Goal: Navigation & Orientation: Find specific page/section

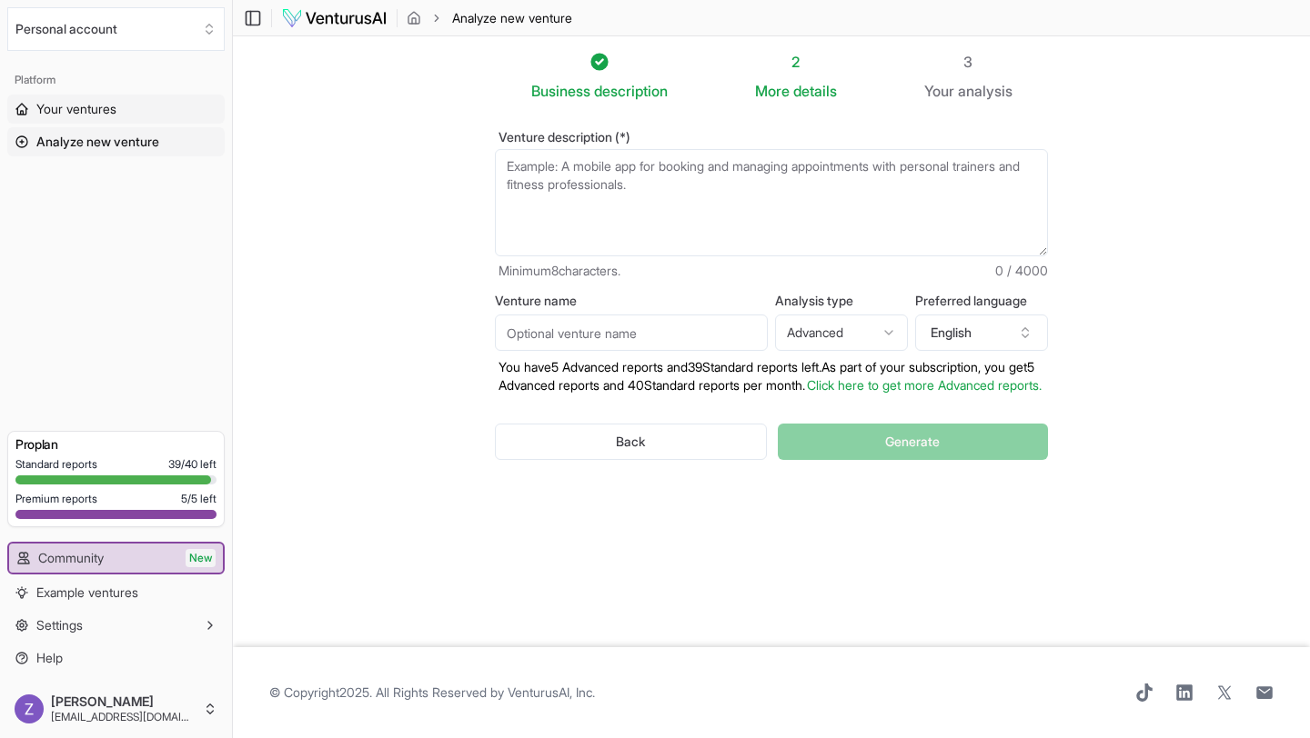
click at [100, 109] on span "Your ventures" at bounding box center [76, 109] width 80 height 18
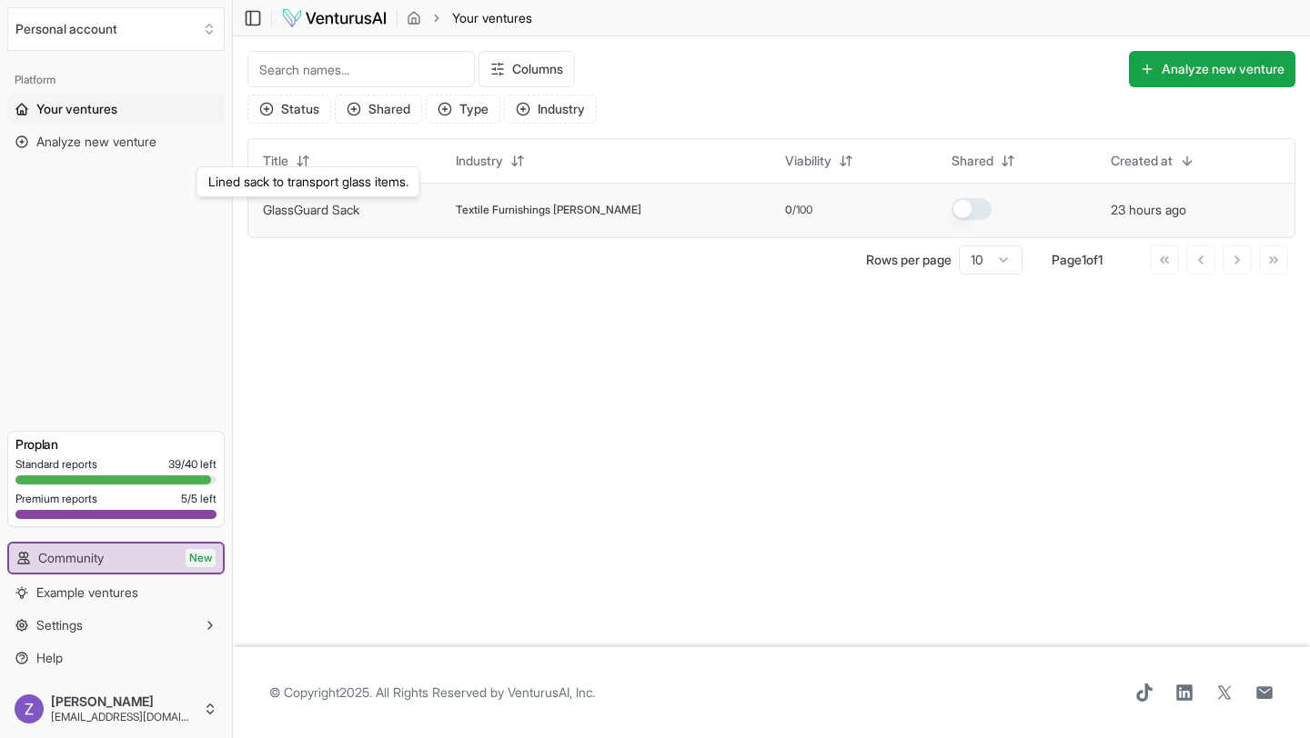
click at [339, 207] on link "GlassGuard Sack" at bounding box center [311, 209] width 96 height 15
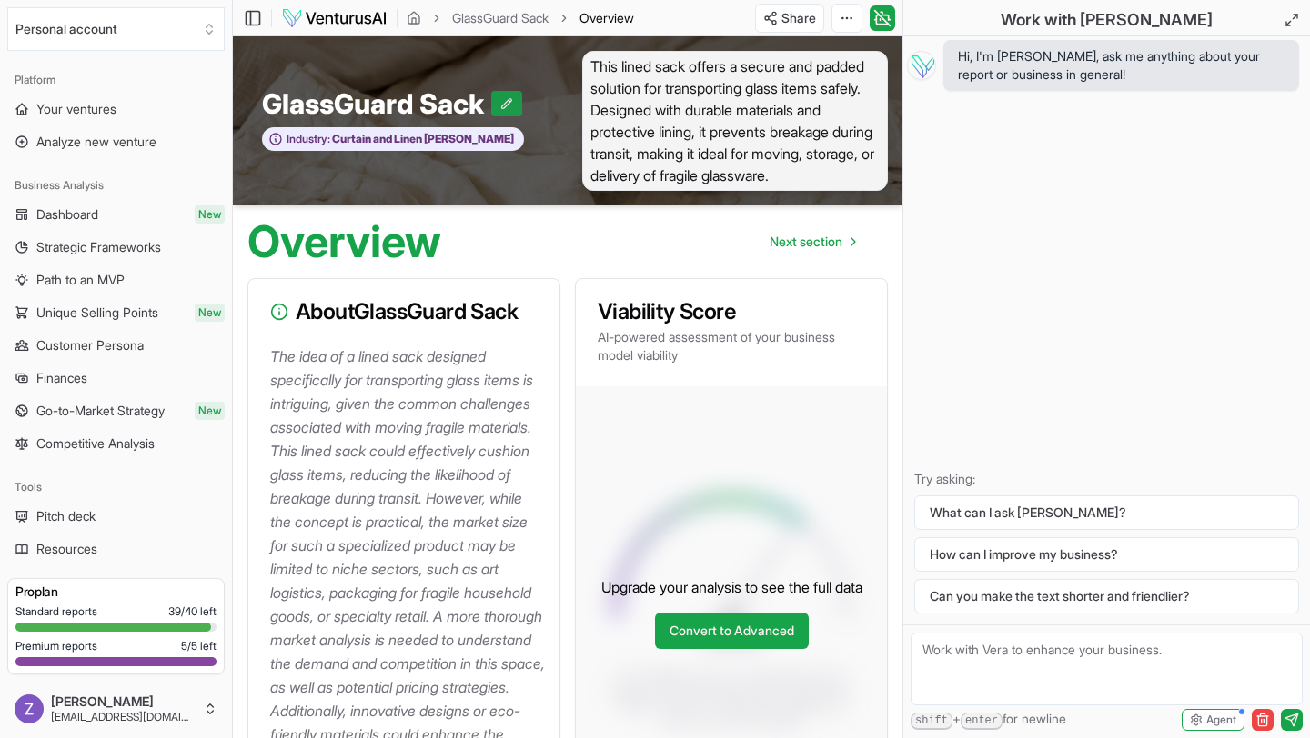
click at [507, 101] on icon at bounding box center [506, 103] width 13 height 13
click at [545, 104] on icon at bounding box center [551, 103] width 13 height 13
click at [676, 112] on span "This lined sack offers a secure and padded solution for transporting glass item…" at bounding box center [735, 121] width 306 height 140
click at [89, 207] on span "Dashboard" at bounding box center [67, 215] width 62 height 18
